Goal: Use online tool/utility: Utilize a website feature to perform a specific function

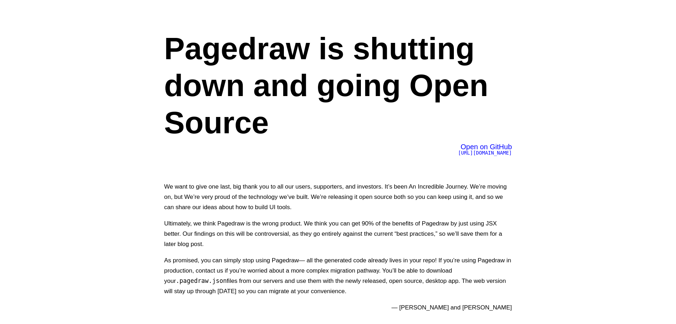
click at [458, 151] on span "[URL][DOMAIN_NAME]" at bounding box center [485, 153] width 54 height 6
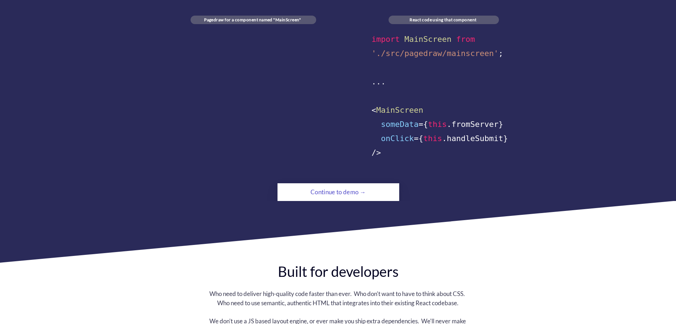
scroll to position [429, 0]
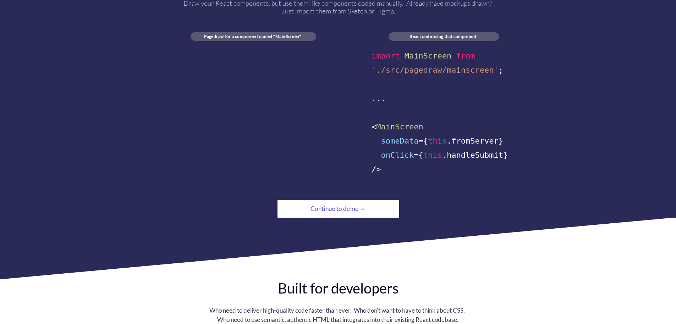
click at [361, 204] on div "Continue to demo →" at bounding box center [338, 209] width 83 height 14
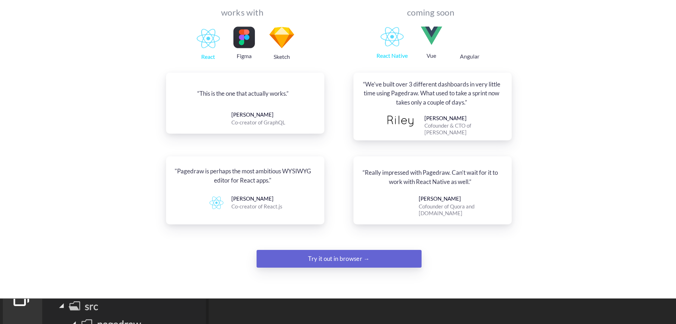
scroll to position [798, 0]
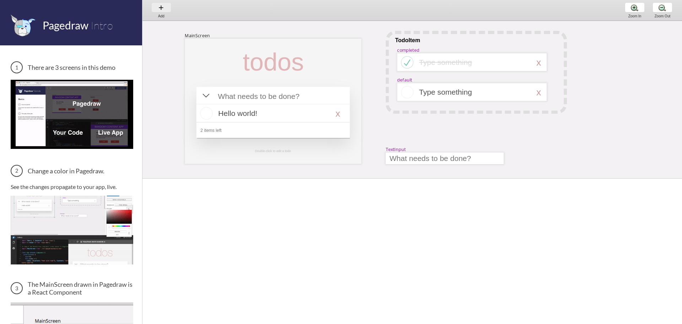
click at [155, 8] on div "Add Add Add" at bounding box center [161, 10] width 27 height 20
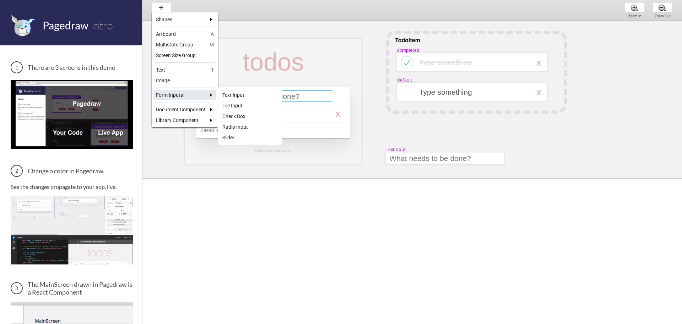
click at [240, 99] on link "Text Input" at bounding box center [250, 95] width 60 height 11
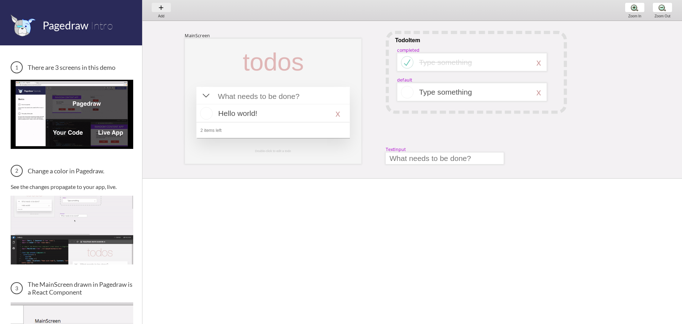
click at [165, 10] on div "Add Add Add" at bounding box center [161, 10] width 27 height 20
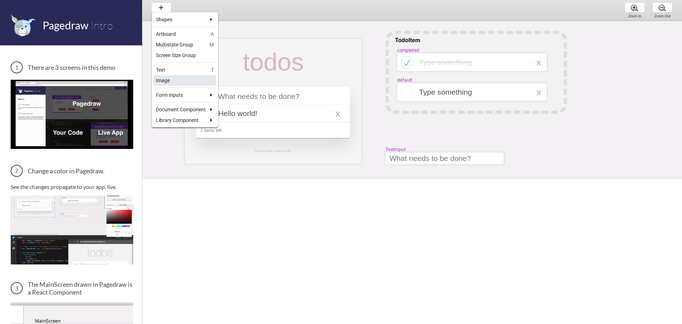
click at [192, 78] on div "Image" at bounding box center [185, 80] width 58 height 7
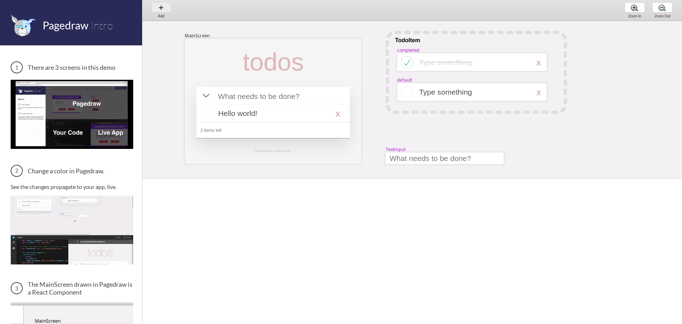
click at [162, 8] on div "Add Add Add" at bounding box center [161, 10] width 27 height 20
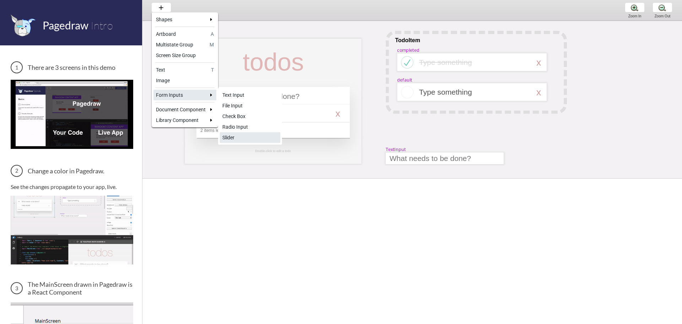
click at [244, 135] on div "Slider" at bounding box center [249, 137] width 55 height 7
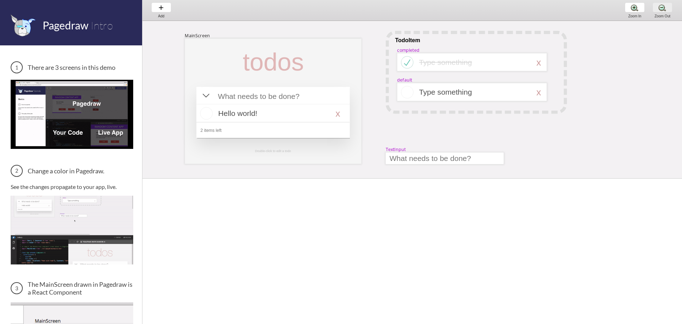
click at [660, 8] on div "Zoom Out Zoom Out Zoom Out" at bounding box center [662, 10] width 27 height 21
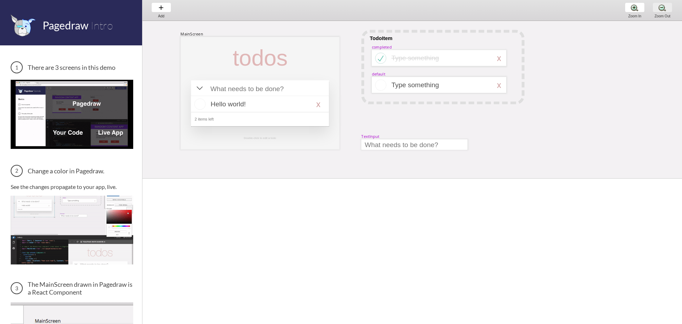
click at [660, 8] on div "Zoom Out Zoom Out Zoom Out" at bounding box center [662, 10] width 27 height 21
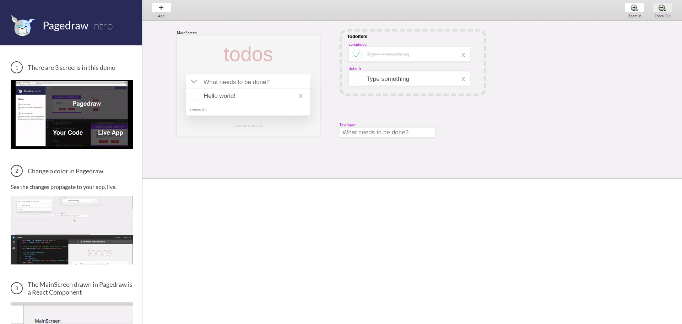
click at [660, 8] on div "Zoom Out Zoom Out Zoom Out" at bounding box center [662, 10] width 27 height 21
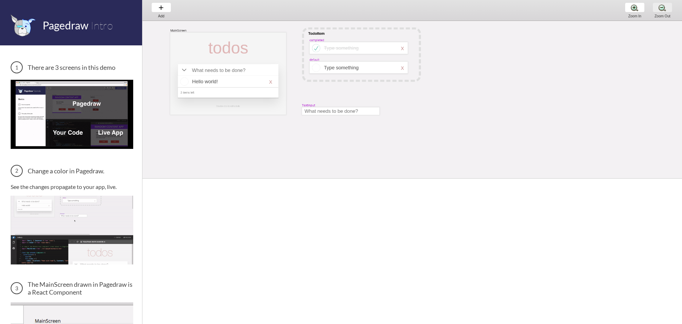
click at [660, 8] on div "Zoom Out Zoom Out Zoom Out" at bounding box center [662, 10] width 27 height 21
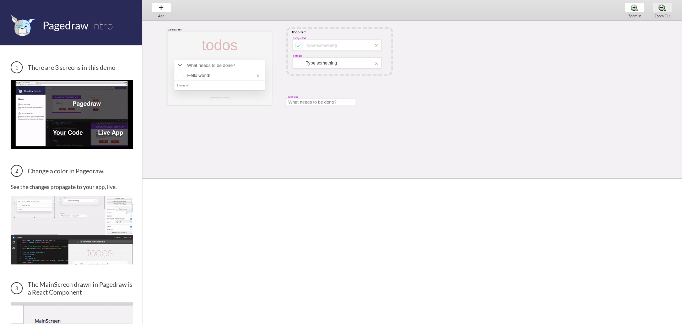
click at [660, 8] on div "Zoom Out Zoom Out Zoom Out" at bounding box center [662, 10] width 27 height 21
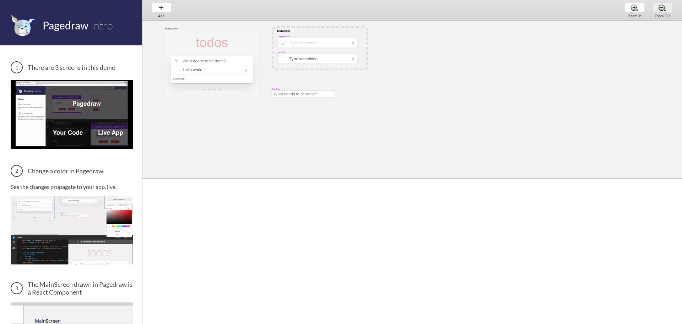
click at [660, 8] on div "Zoom Out Zoom Out Zoom Out" at bounding box center [662, 10] width 27 height 21
drag, startPoint x: 181, startPoint y: 35, endPoint x: 220, endPoint y: 42, distance: 39.0
click at [220, 21] on div "MainScreen todos Hello world! x 2 items left TodoItem completed Type something …" at bounding box center [386, 21] width 489 height 0
select select "13"
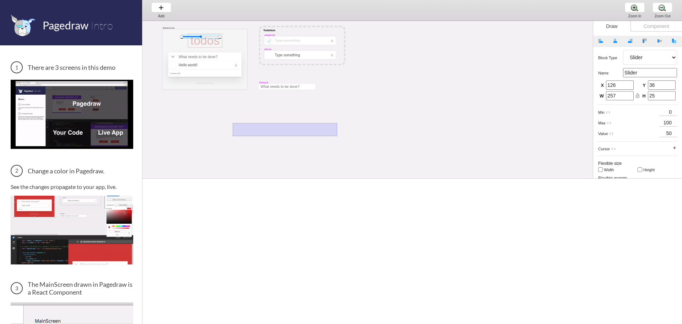
drag, startPoint x: 233, startPoint y: 136, endPoint x: 338, endPoint y: 123, distance: 105.9
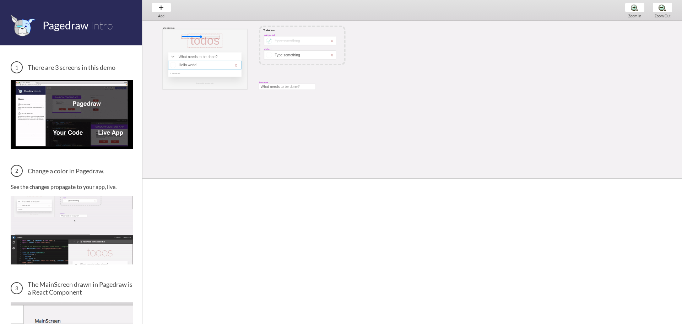
select select "13"
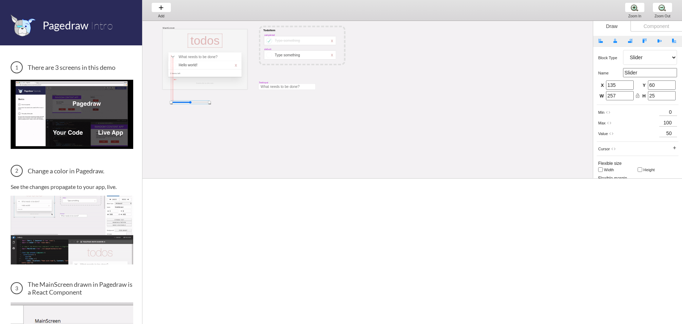
drag, startPoint x: 193, startPoint y: 37, endPoint x: 183, endPoint y: 103, distance: 66.5
click at [183, 103] on div at bounding box center [190, 102] width 38 height 4
type input "0"
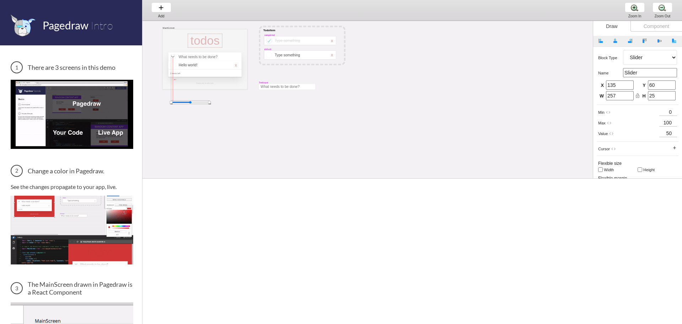
type input "0"
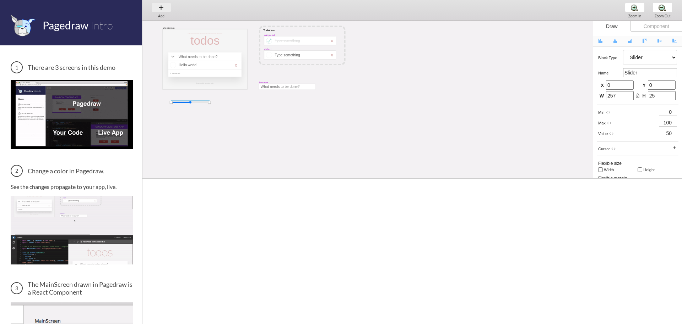
click at [161, 7] on div "Add Add Add" at bounding box center [161, 10] width 27 height 20
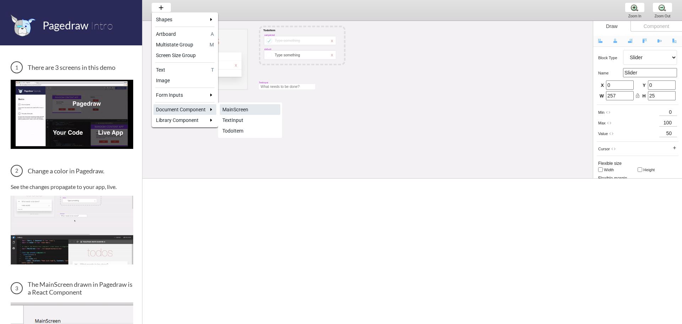
click at [262, 110] on div "MainScreen" at bounding box center [249, 109] width 55 height 7
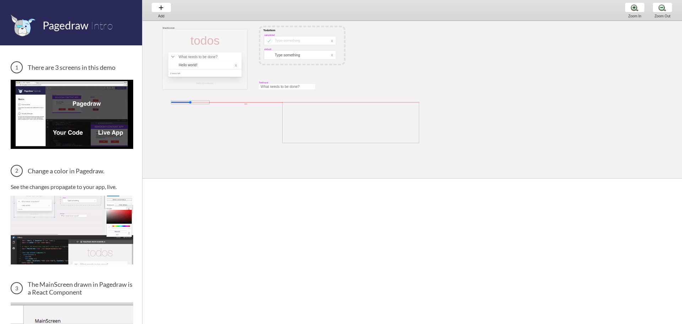
drag, startPoint x: 283, startPoint y: 105, endPoint x: 421, endPoint y: 146, distance: 144.3
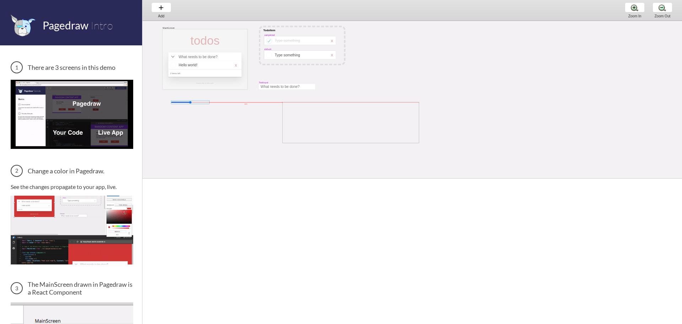
click at [421, 146] on div "MainScreen todos Hello world! x 2 items left TodoItem completed Type something …" at bounding box center [386, 131] width 489 height 220
select select "14"
